Goal: Use online tool/utility: Utilize a website feature to perform a specific function

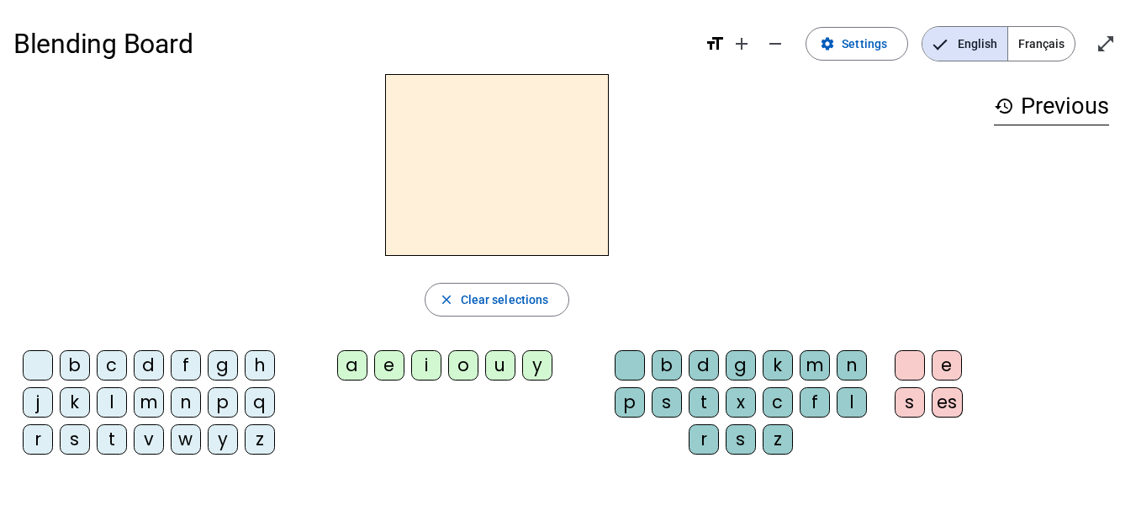
click at [150, 398] on div "m" at bounding box center [149, 402] width 30 height 30
click at [388, 361] on div "e" at bounding box center [389, 365] width 30 height 30
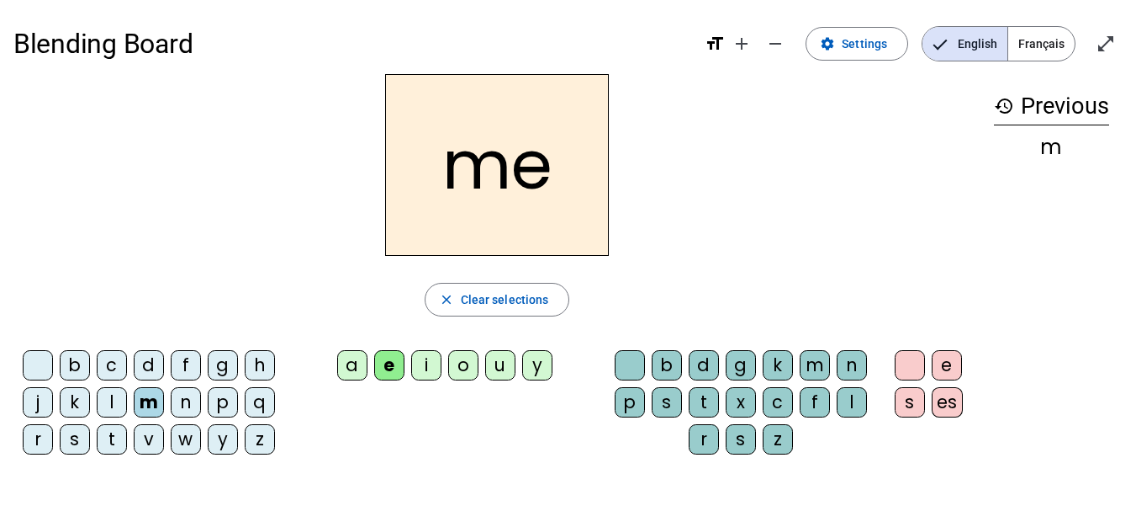
drag, startPoint x: 846, startPoint y: 360, endPoint x: 832, endPoint y: 346, distance: 20.2
click at [832, 346] on div "b d g k m n p s t x c f l r s z" at bounding box center [745, 405] width 278 height 124
click at [844, 360] on div "n" at bounding box center [852, 365] width 30 height 30
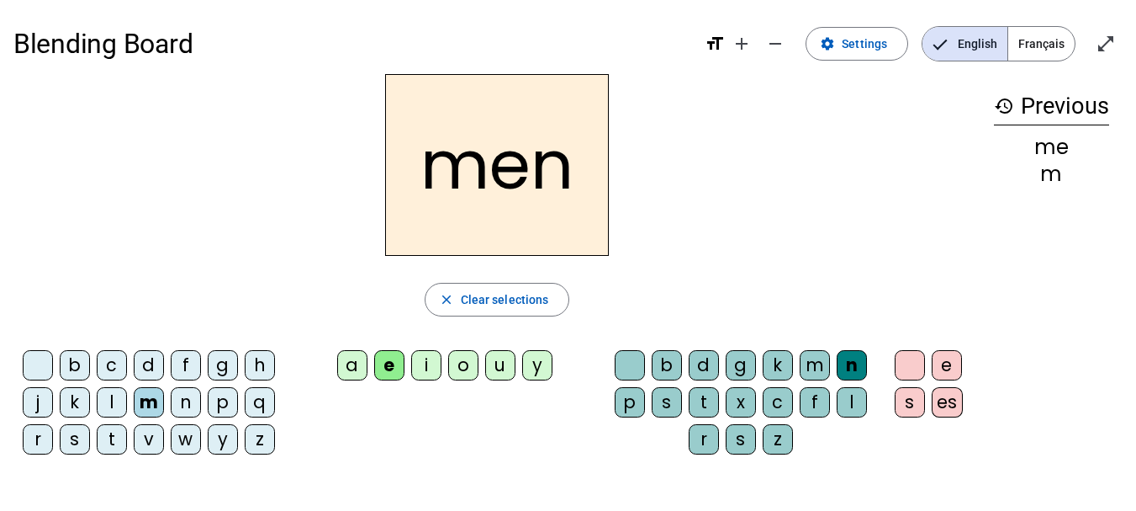
click at [111, 433] on div "t" at bounding box center [112, 439] width 30 height 30
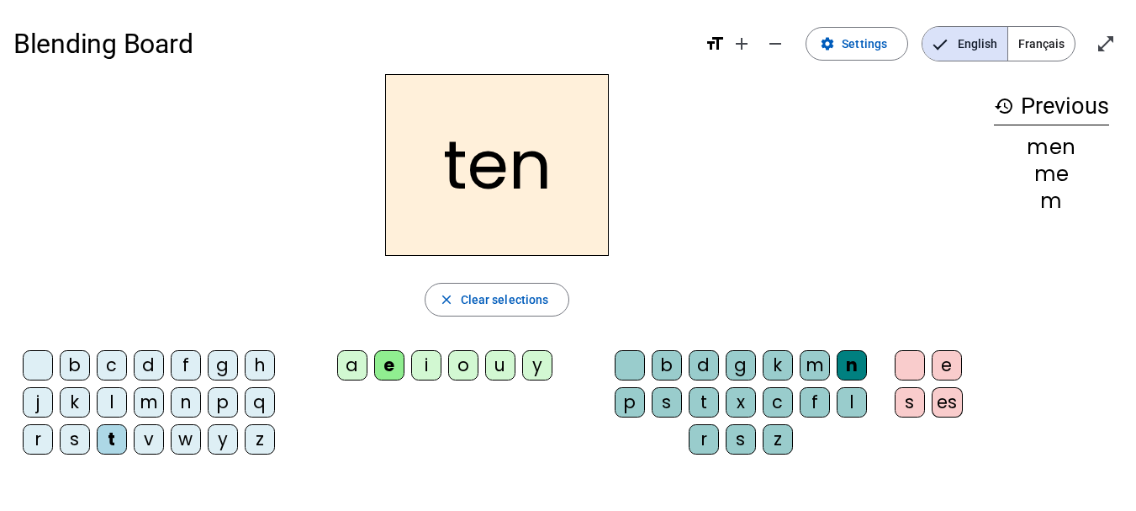
click at [227, 404] on div "p" at bounding box center [223, 402] width 30 height 30
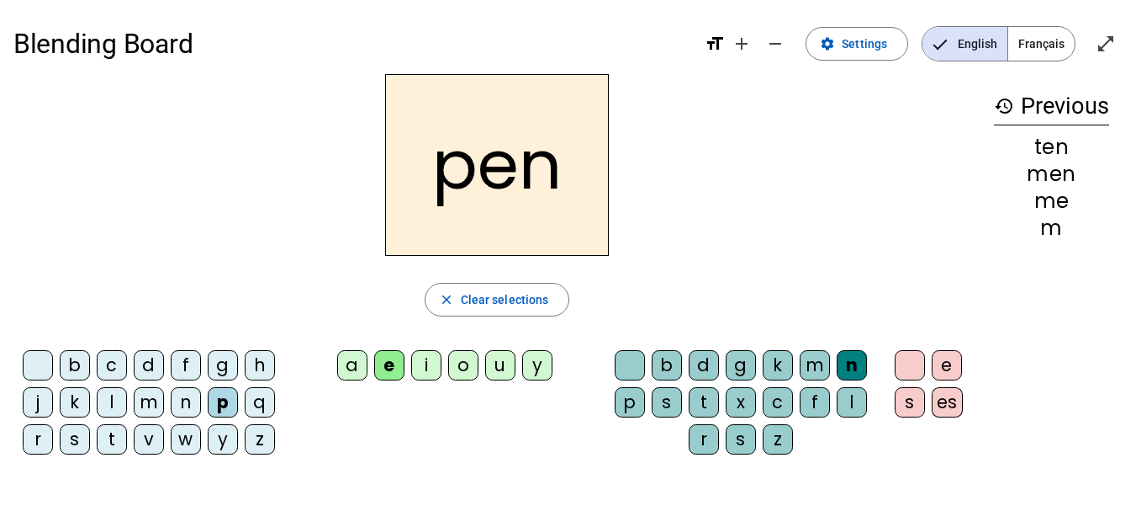
click at [696, 391] on div "t" at bounding box center [704, 402] width 30 height 30
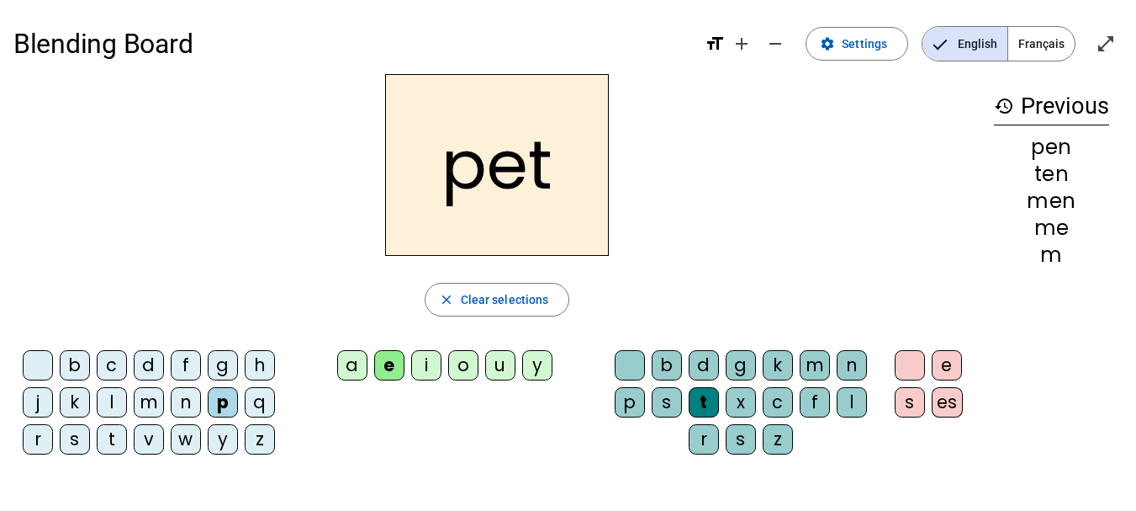
click at [143, 404] on div "m" at bounding box center [149, 402] width 30 height 30
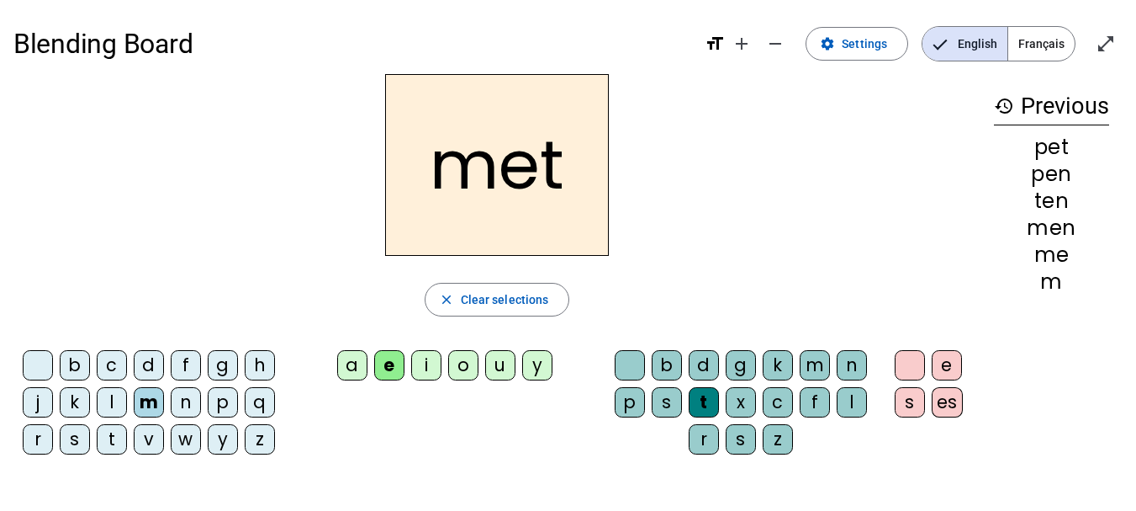
click at [65, 443] on div "s" at bounding box center [75, 439] width 30 height 30
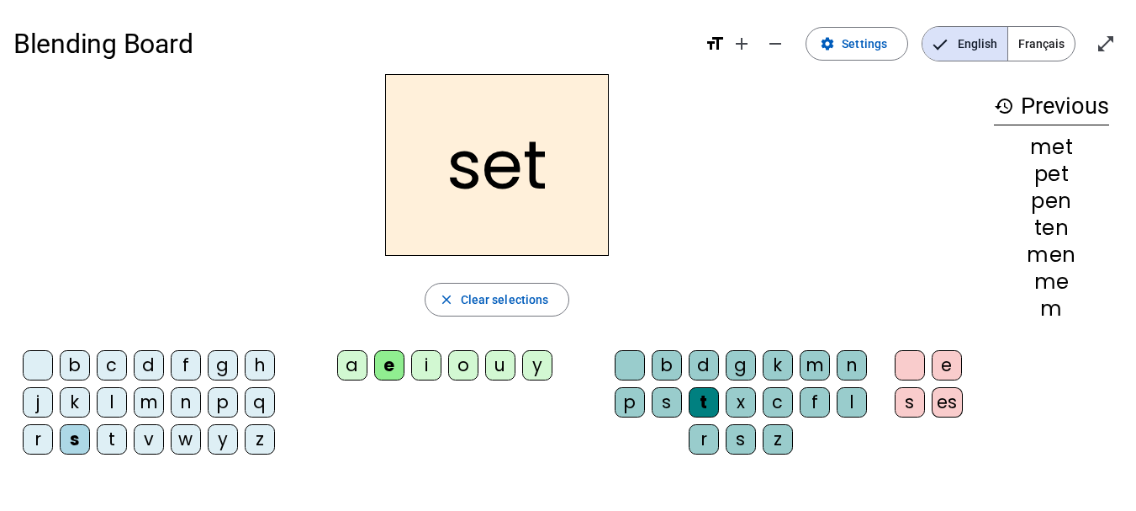
click at [222, 372] on div "g" at bounding box center [223, 365] width 30 height 30
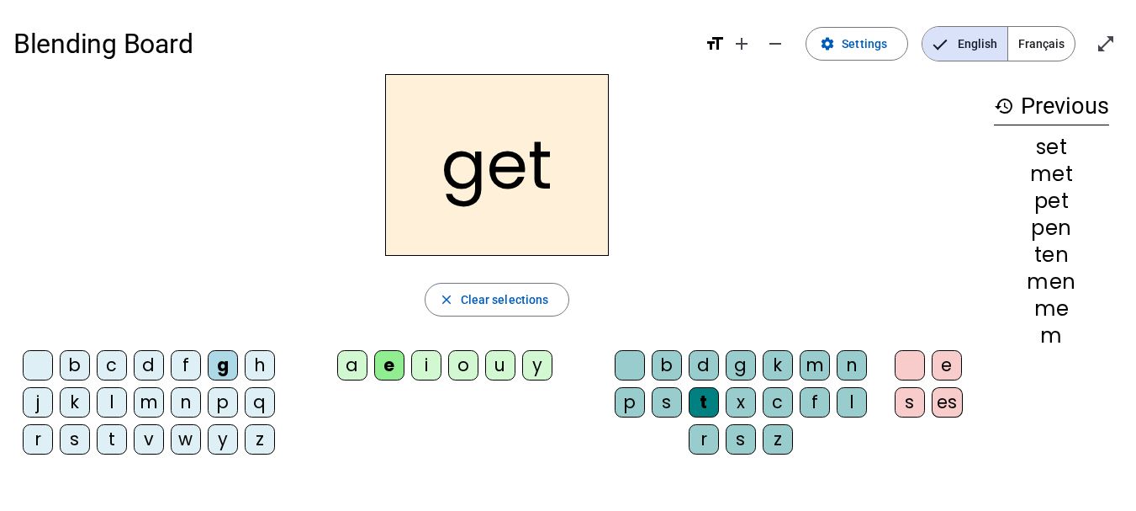
click at [80, 364] on div "b" at bounding box center [75, 365] width 30 height 30
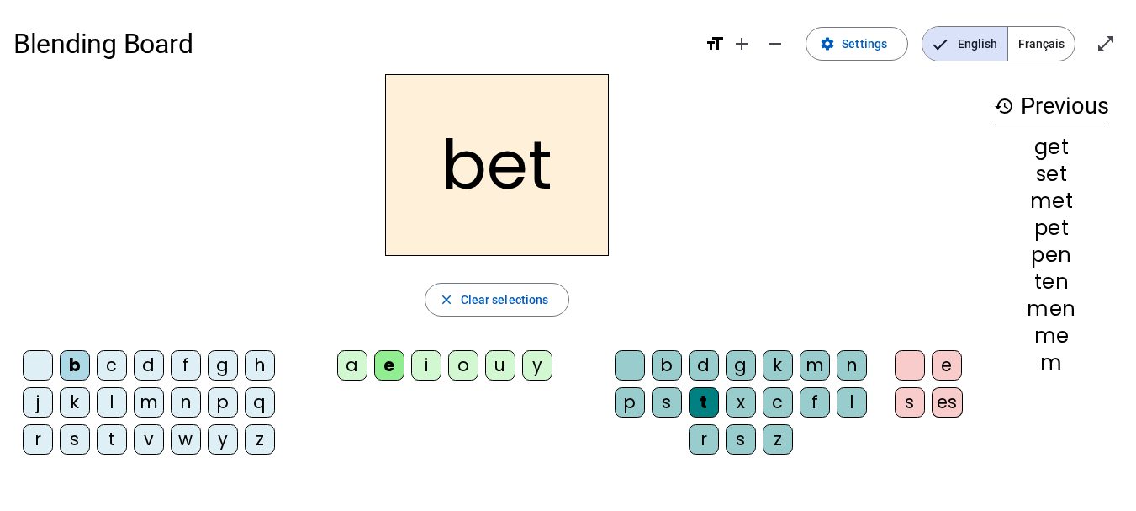
click at [737, 363] on div "g" at bounding box center [741, 365] width 30 height 30
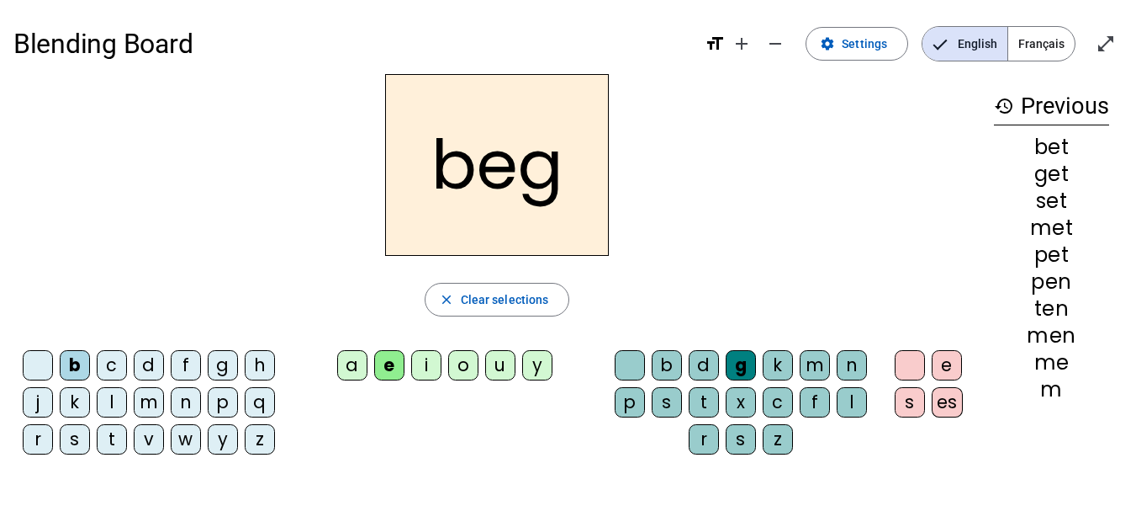
click at [500, 369] on div "u" at bounding box center [500, 365] width 30 height 30
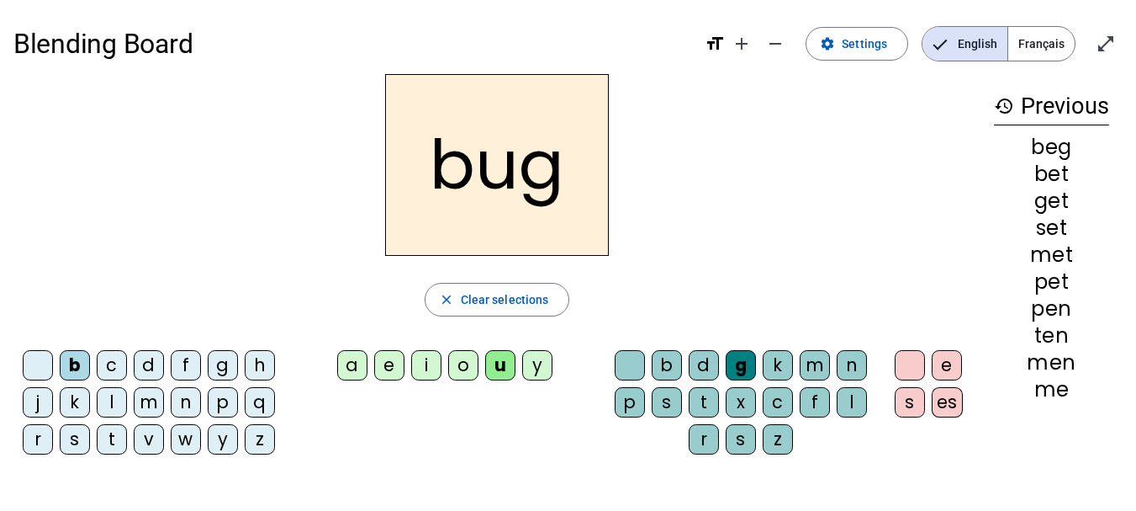
click at [119, 438] on div "t" at bounding box center [112, 439] width 30 height 30
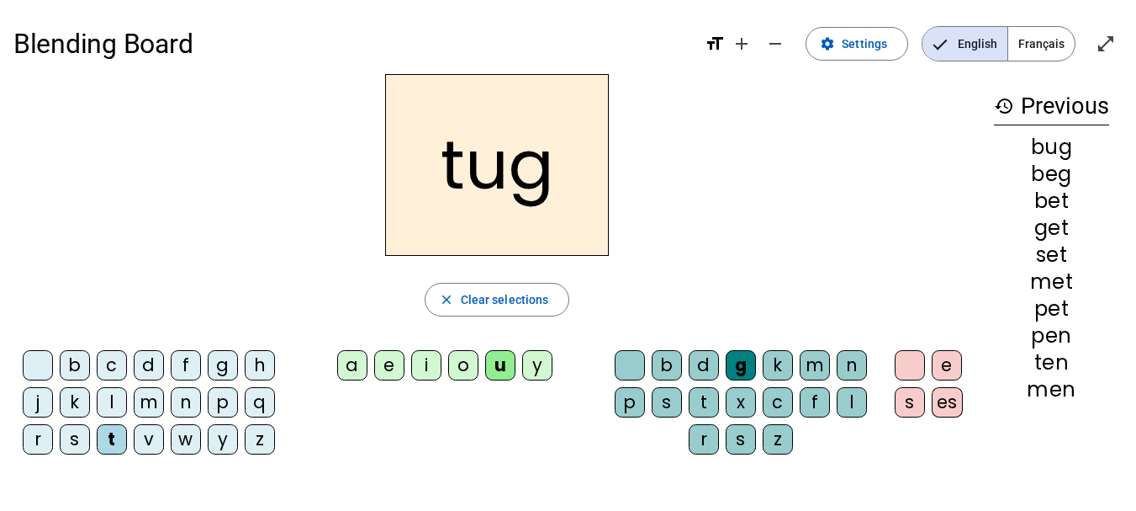
click at [214, 401] on div "p" at bounding box center [223, 402] width 30 height 30
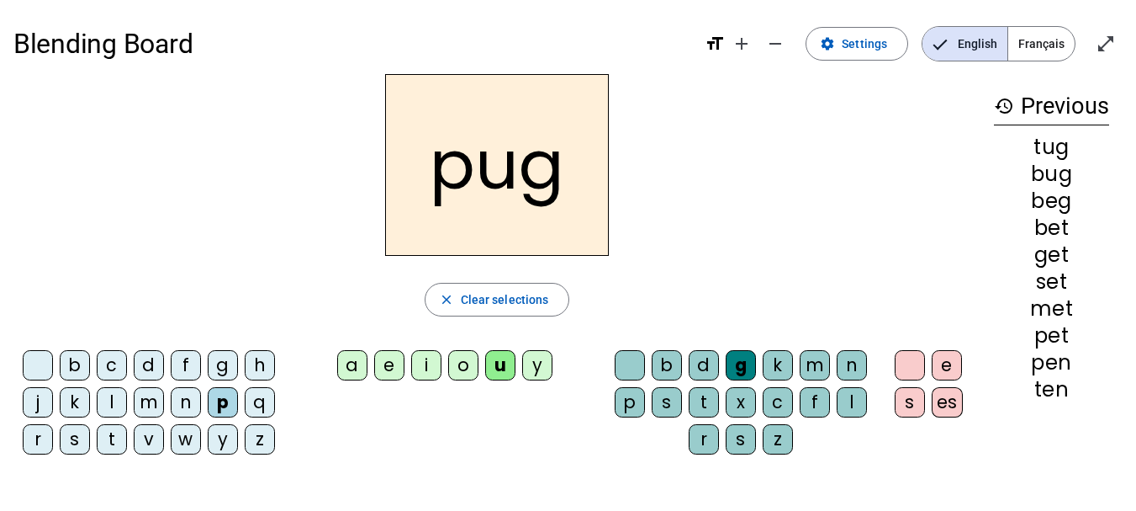
click at [394, 371] on div "e" at bounding box center [389, 365] width 30 height 30
